Goal: Use online tool/utility: Utilize a website feature to perform a specific function

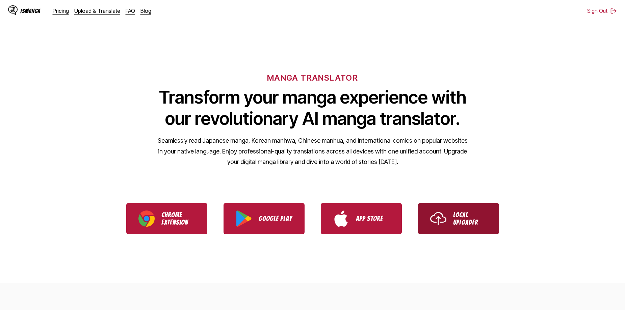
click at [466, 217] on p "Local Uploader" at bounding box center [470, 218] width 34 height 15
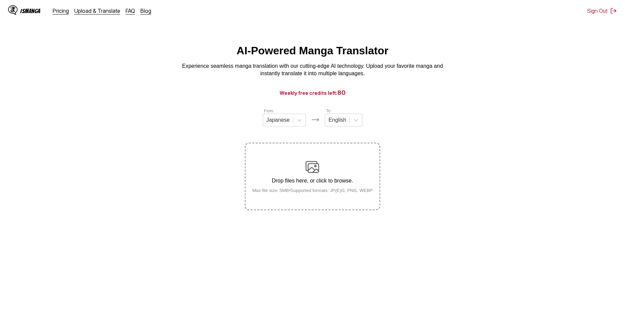
click at [321, 175] on div "Drop files here, or click to browse. Max file size: 5MB • Supported formats: JP…" at bounding box center [312, 176] width 131 height 33
click at [0, 0] on input "Drop files here, or click to browse. Max file size: 5MB • Supported formats: JP…" at bounding box center [0, 0] width 0 height 0
